Goal: Task Accomplishment & Management: Manage account settings

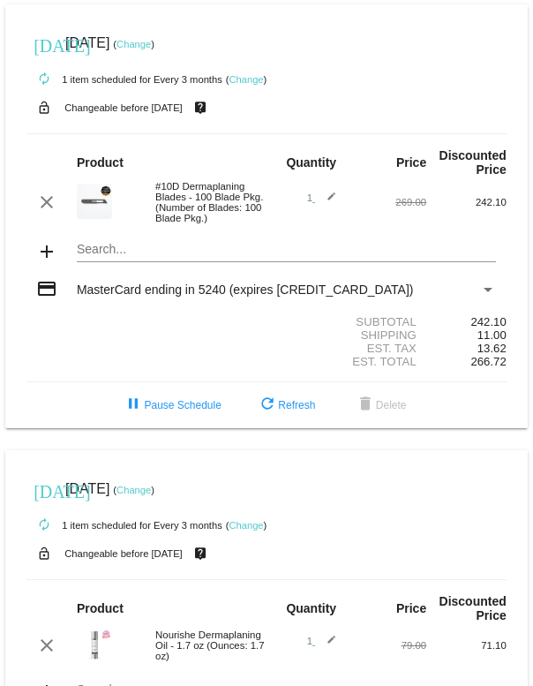
click at [151, 46] on link "Change" at bounding box center [134, 44] width 34 height 11
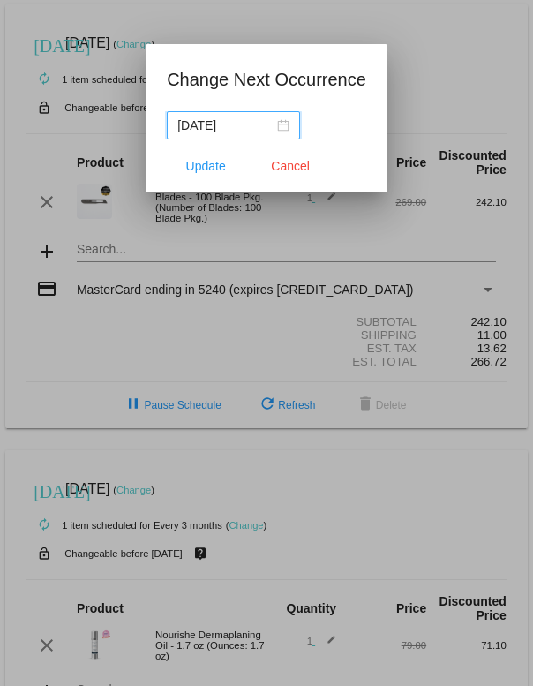
click at [276, 118] on div "[DATE]" at bounding box center [234, 125] width 112 height 19
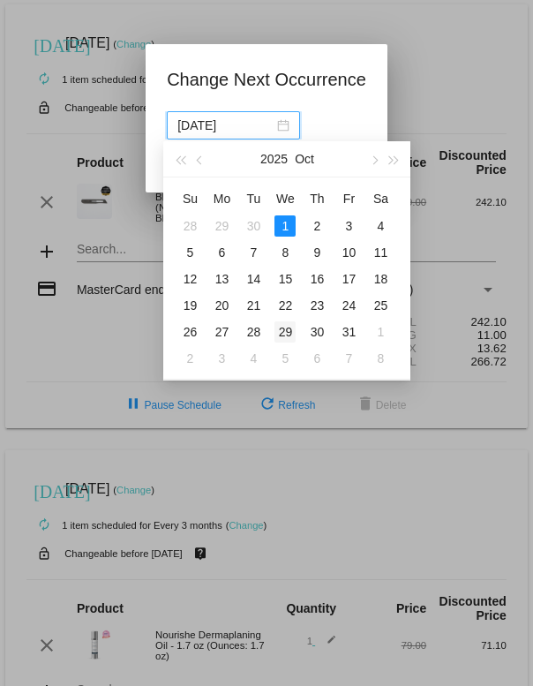
click at [287, 333] on div "29" at bounding box center [285, 332] width 21 height 21
type input "[DATE]"
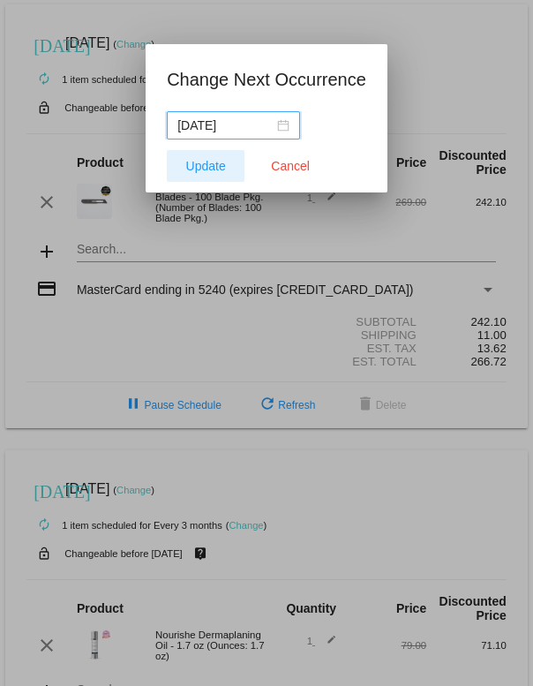
click at [202, 167] on span "Update" at bounding box center [206, 166] width 40 height 14
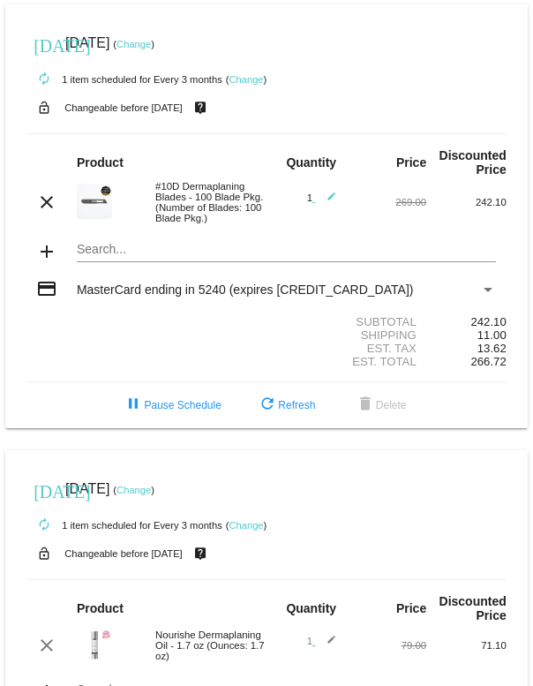
click at [151, 46] on link "Change" at bounding box center [134, 44] width 34 height 11
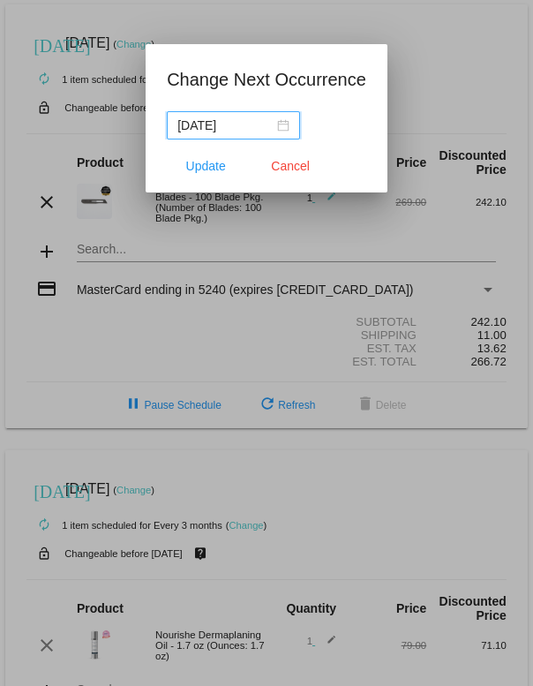
click at [267, 118] on div "[DATE]" at bounding box center [234, 125] width 112 height 19
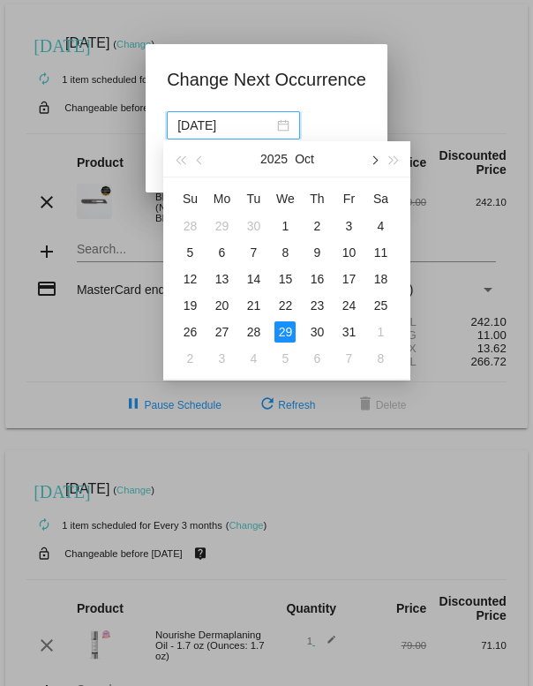
click at [380, 162] on button "button" at bounding box center [374, 158] width 19 height 35
click at [390, 220] on div "1" at bounding box center [380, 226] width 21 height 21
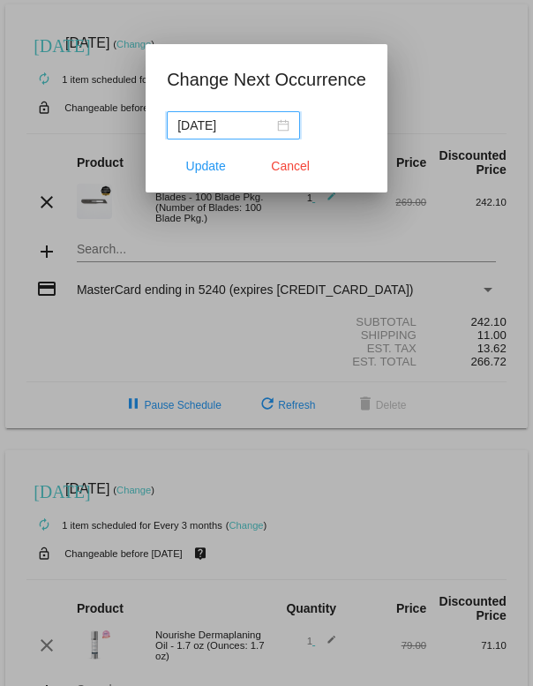
type input "[DATE]"
click at [221, 166] on span "Update" at bounding box center [206, 166] width 40 height 14
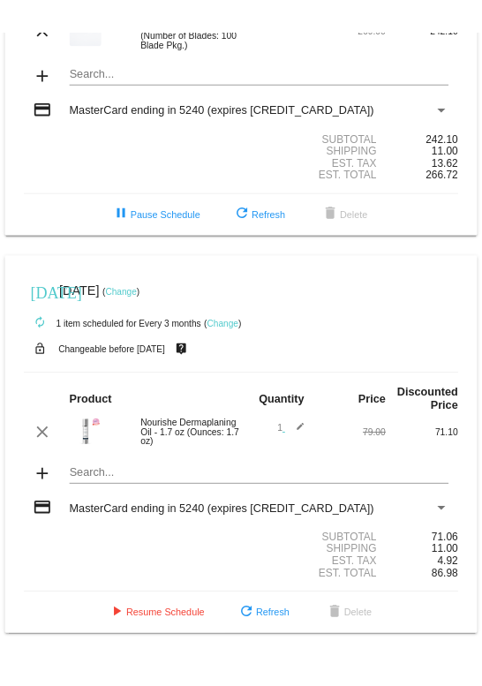
scroll to position [247, 0]
